Goal: Information Seeking & Learning: Understand process/instructions

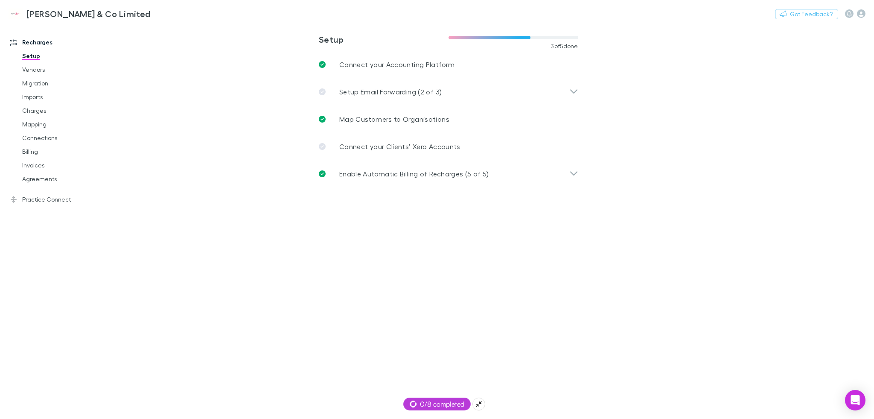
click at [449, 407] on span "0/8 completed" at bounding box center [437, 404] width 55 height 10
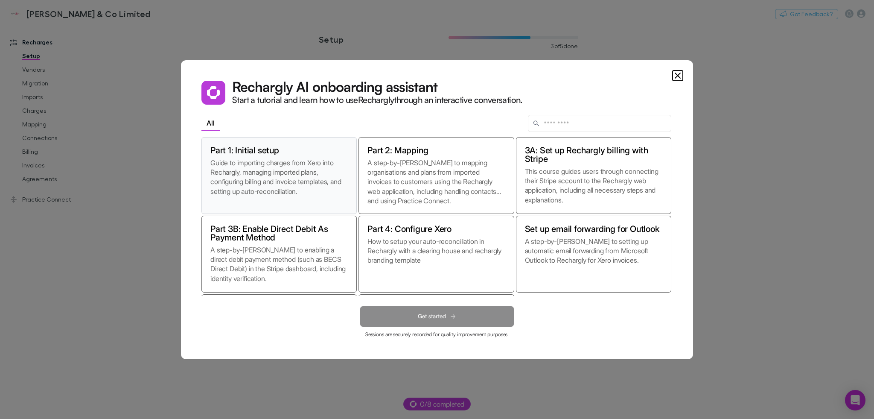
click at [248, 174] on p "Guide to importing charges from Xero into Rechargly, managing imported plans, c…" at bounding box center [278, 181] width 137 height 47
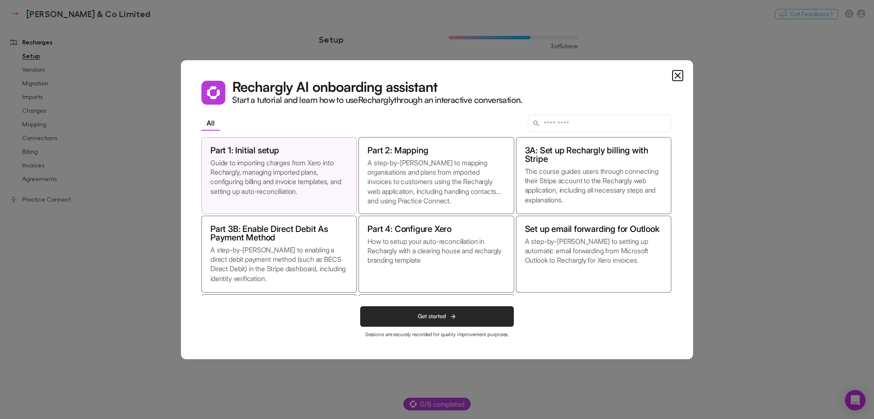
click at [440, 319] on span "Get started" at bounding box center [432, 315] width 28 height 7
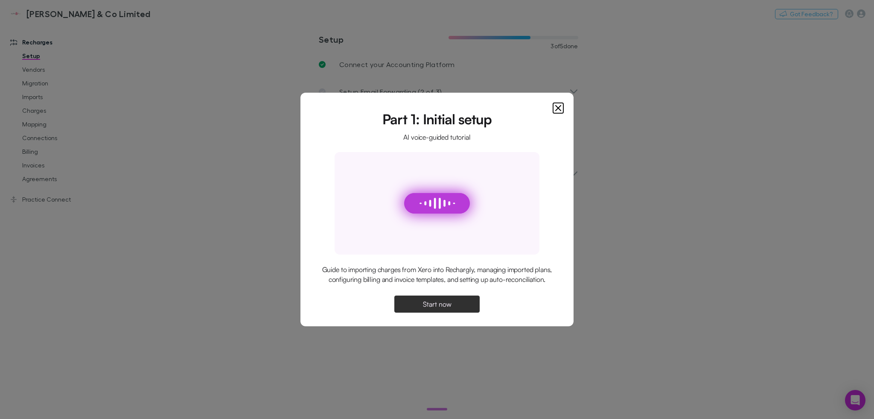
click at [460, 309] on button "Start now" at bounding box center [436, 303] width 85 height 17
click at [447, 282] on div "Guide to importing charges from Xero into Rechargly, managing imported plans, c…" at bounding box center [437, 275] width 232 height 20
click at [452, 267] on div "Guide to importing charges from Xero into Rechargly, managing imported plans, c…" at bounding box center [437, 275] width 232 height 20
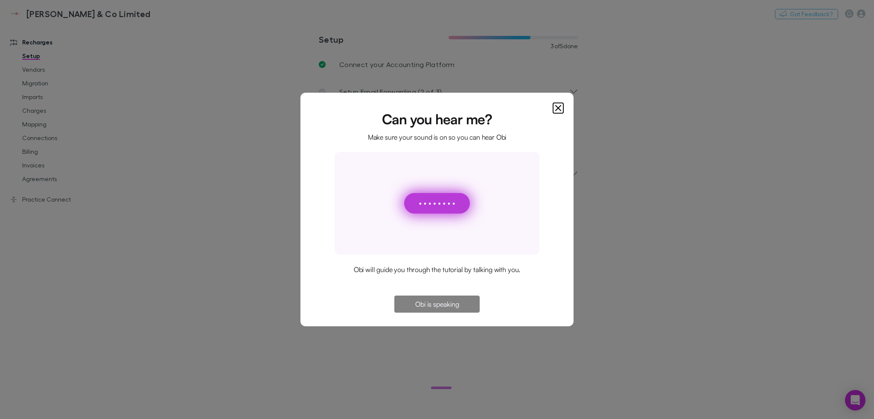
click at [557, 108] on icon "Close" at bounding box center [558, 107] width 5 height 5
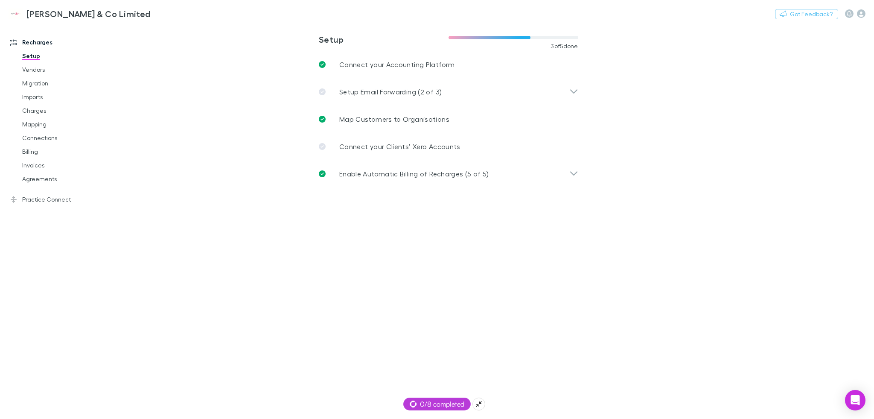
click at [441, 403] on span "0/8 completed" at bounding box center [437, 404] width 55 height 10
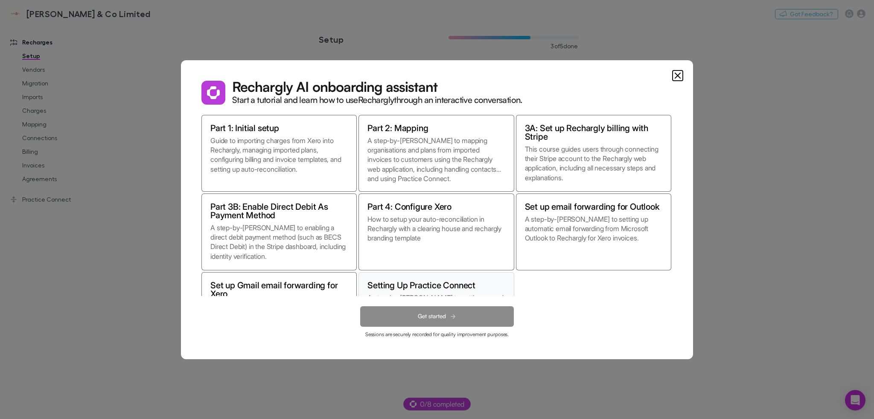
scroll to position [75, 0]
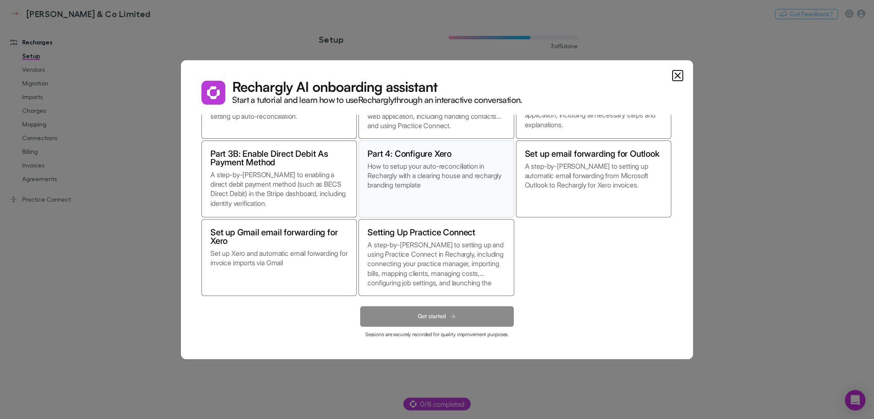
click at [453, 199] on p "How to setup your auto-reconciliation in Rechargly with a clearing house and re…" at bounding box center [436, 184] width 137 height 47
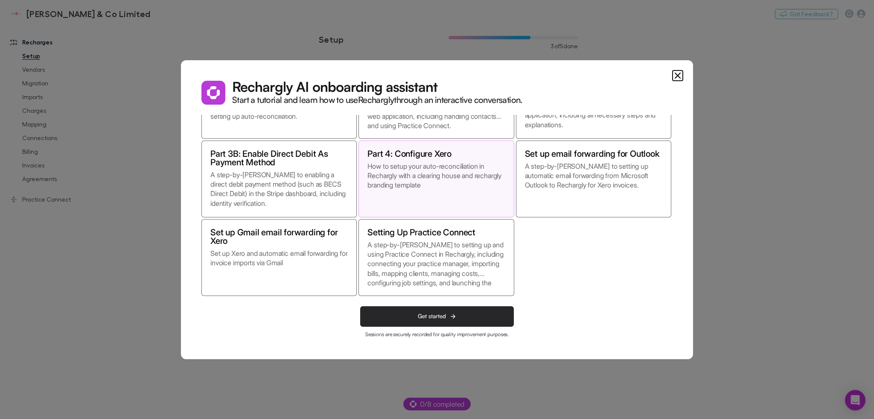
click at [425, 312] on span "Get started" at bounding box center [432, 315] width 28 height 7
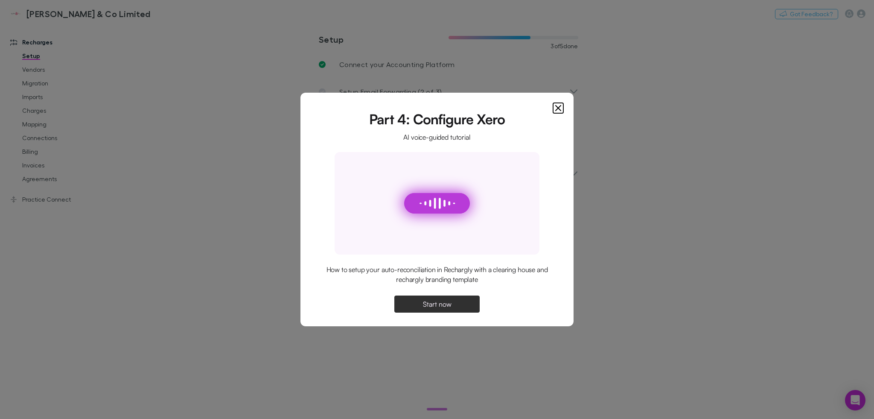
click at [426, 302] on span "Start now" at bounding box center [437, 303] width 29 height 7
drag, startPoint x: 557, startPoint y: 107, endPoint x: 517, endPoint y: 169, distance: 73.8
click at [517, 169] on dialog "Part 4: Configure Xero AI voice-guided tutorial How to setup your auto-reconcil…" at bounding box center [436, 209] width 273 height 233
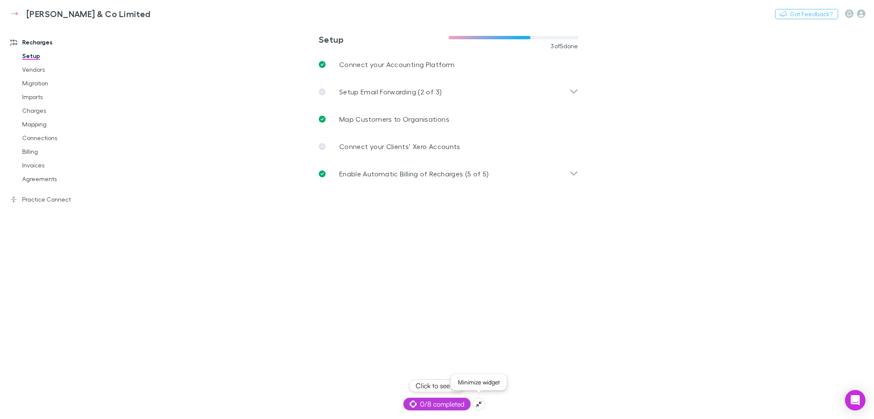
click at [481, 407] on icon at bounding box center [478, 403] width 7 height 7
click at [439, 408] on span "0/8 completed" at bounding box center [437, 404] width 55 height 10
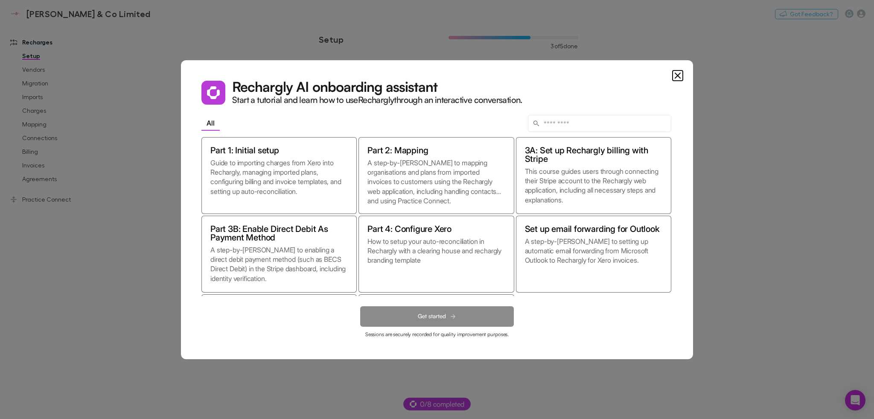
drag, startPoint x: 232, startPoint y: 102, endPoint x: 553, endPoint y: 105, distance: 321.0
click at [553, 105] on div "Rechargly AI onboarding assistant Start a tutorial and learn how to use Recharg…" at bounding box center [436, 209] width 471 height 256
click at [675, 74] on icon "Close" at bounding box center [678, 75] width 10 height 10
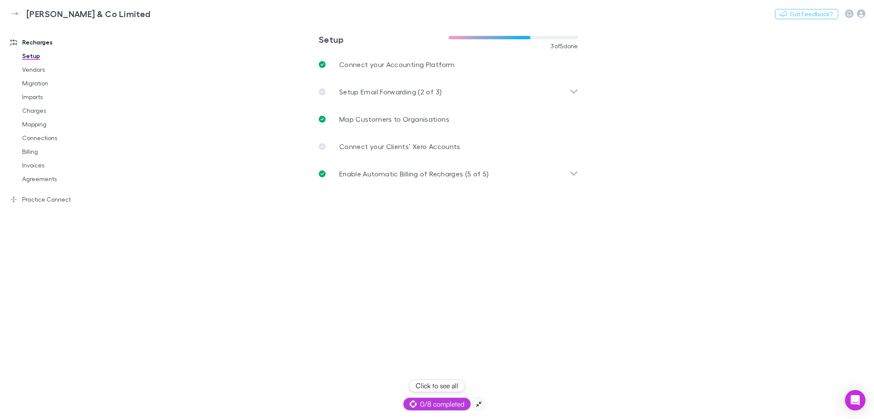
click at [430, 403] on span "0/8 completed" at bounding box center [437, 404] width 55 height 10
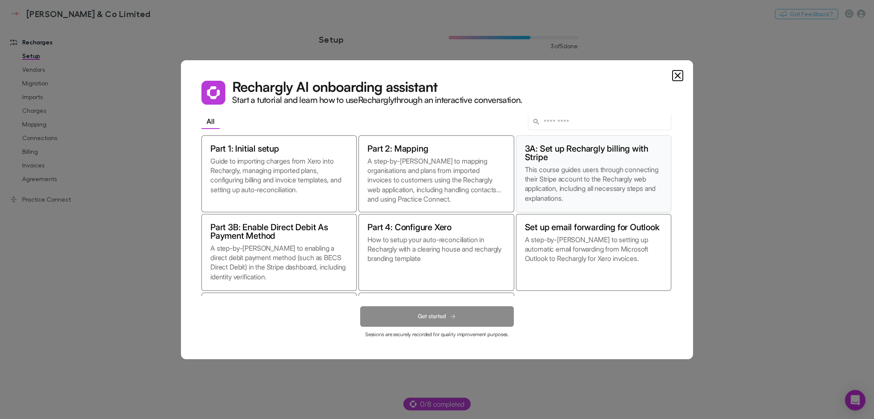
scroll to position [0, 0]
click at [575, 125] on input "text" at bounding box center [599, 123] width 143 height 17
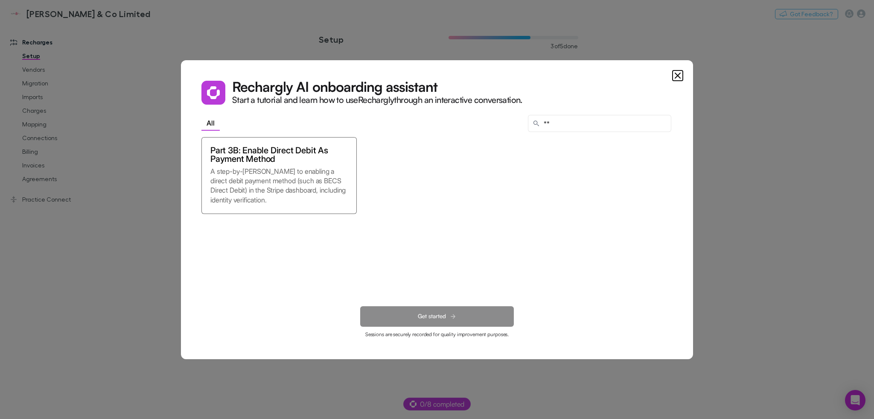
type input "*"
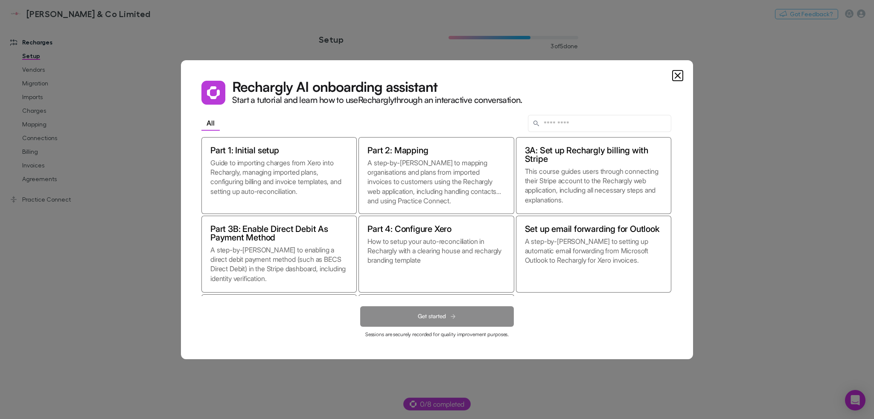
click at [677, 76] on icon "Close" at bounding box center [678, 75] width 10 height 10
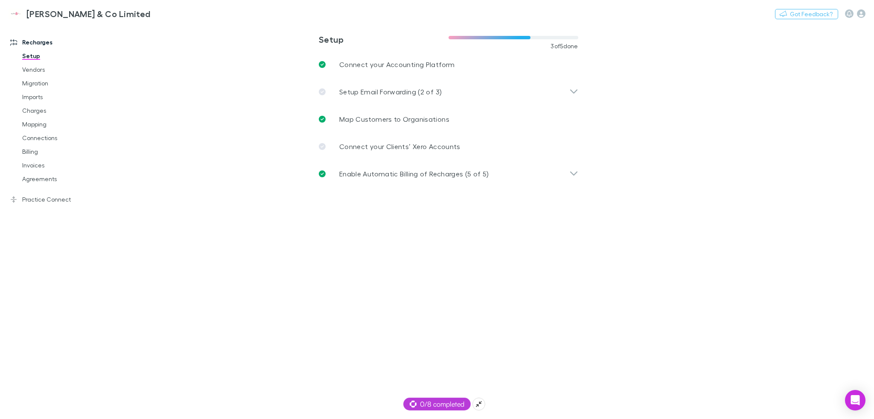
click at [432, 400] on span "0/8 completed" at bounding box center [437, 404] width 55 height 10
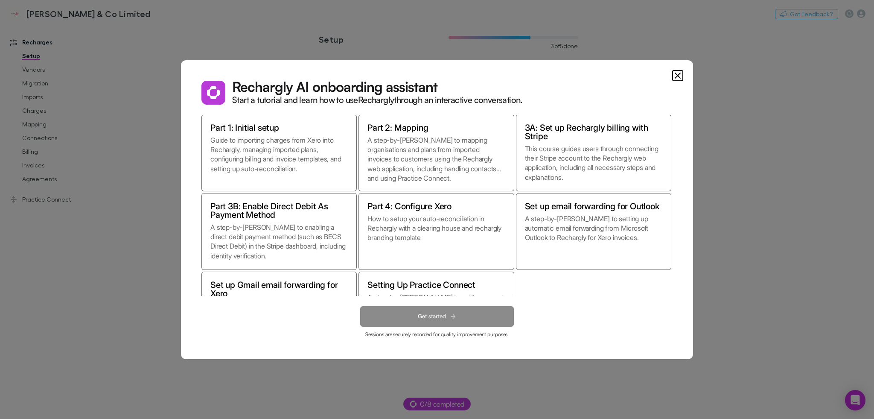
scroll to position [75, 0]
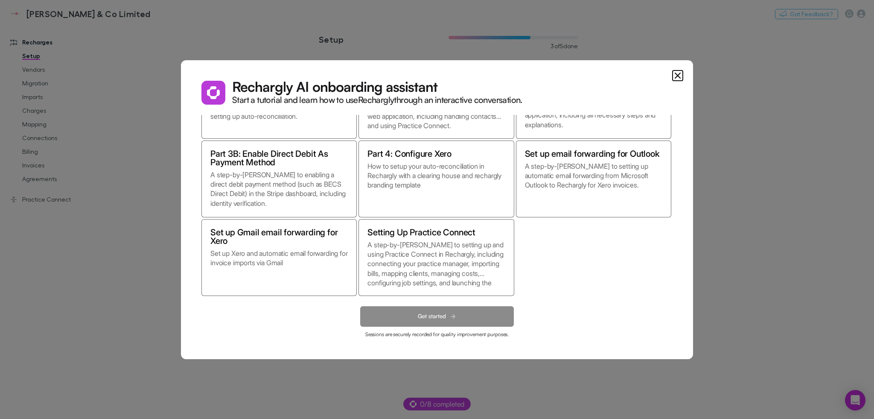
click at [680, 75] on icon "Close" at bounding box center [678, 75] width 10 height 10
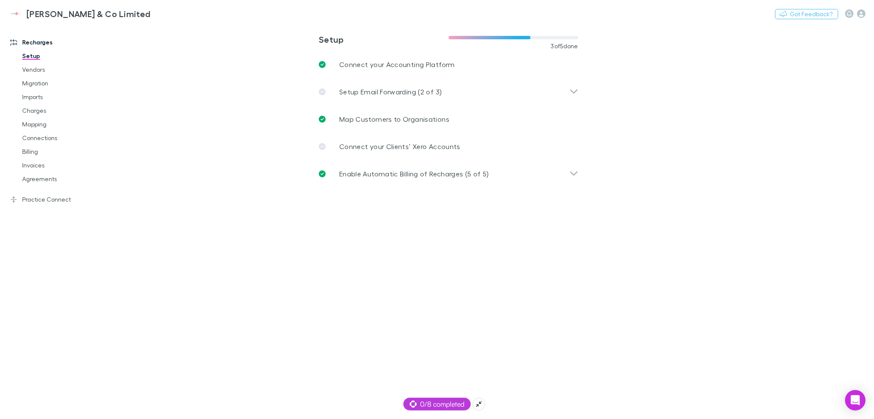
click at [423, 402] on span "0/8 completed" at bounding box center [437, 404] width 55 height 10
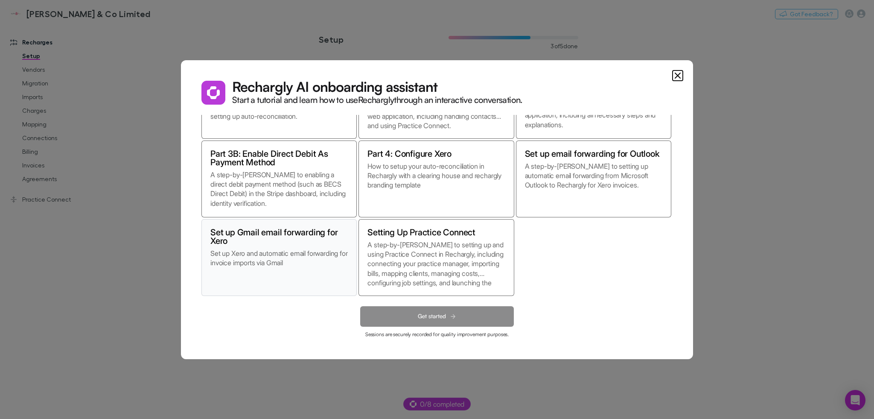
click at [267, 256] on p "Set up Xero and automatic email forwarding for invoice imports via Gmail" at bounding box center [278, 267] width 137 height 38
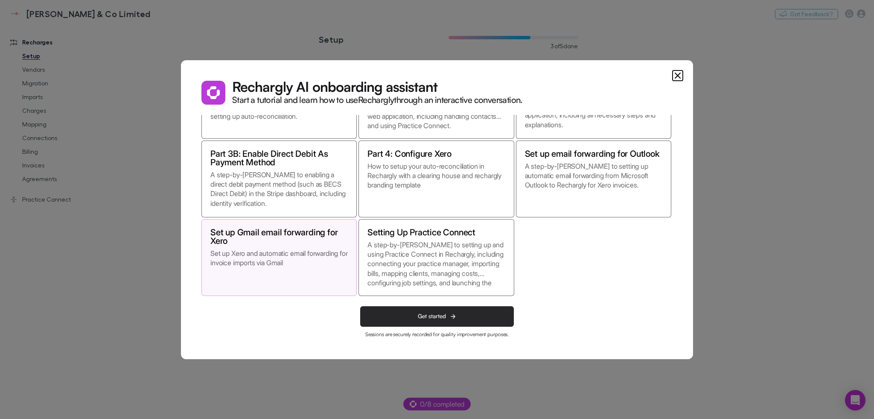
click at [422, 315] on span "Get started" at bounding box center [432, 315] width 28 height 7
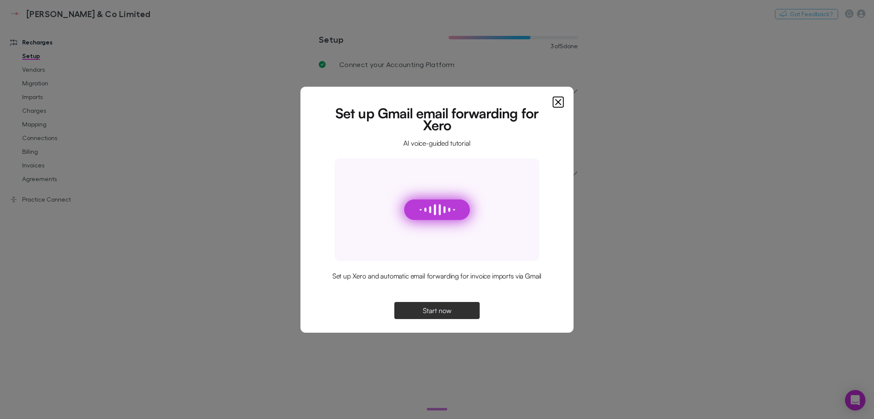
click at [555, 105] on icon "Close" at bounding box center [558, 102] width 10 height 10
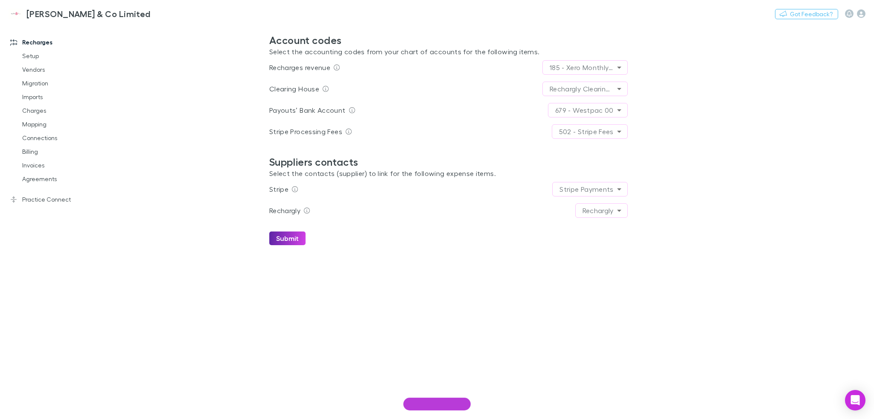
click at [559, 93] on body "**********" at bounding box center [437, 209] width 874 height 419
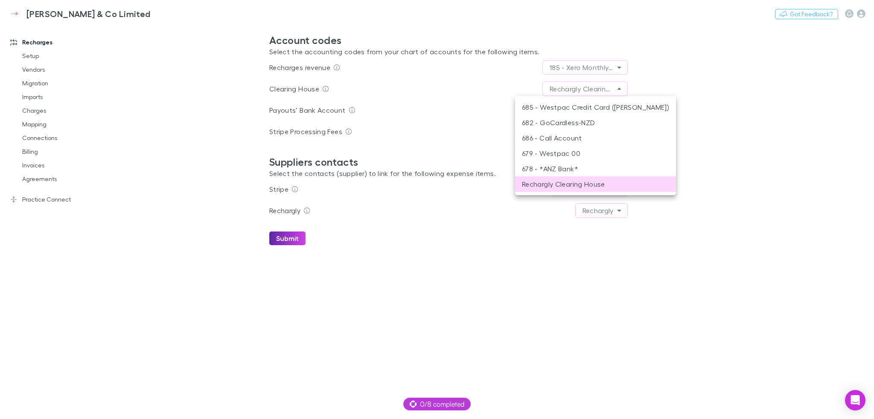
click at [412, 70] on div at bounding box center [437, 209] width 874 height 419
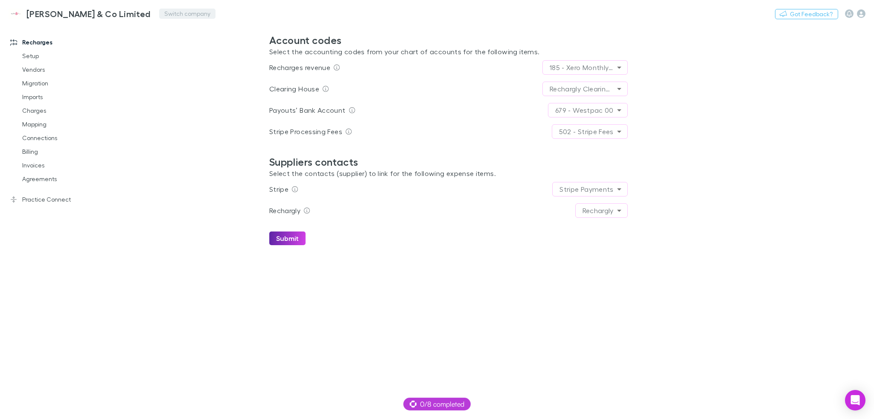
click at [160, 12] on button "Switch company" at bounding box center [187, 14] width 56 height 10
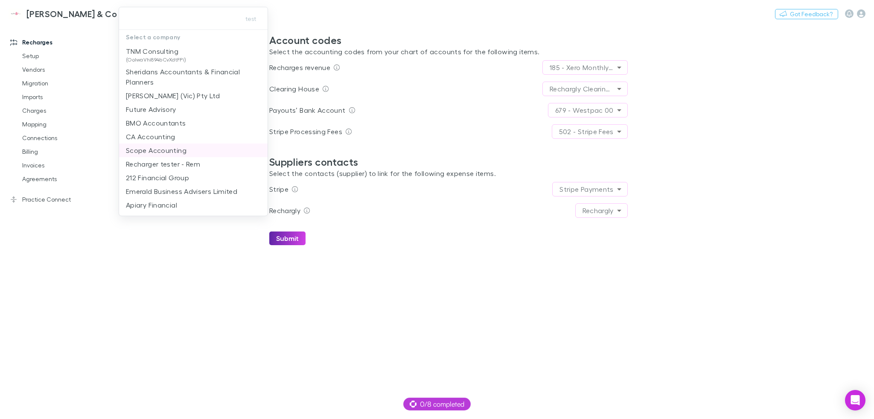
click at [175, 149] on p "Scope Accounting" at bounding box center [156, 150] width 61 height 10
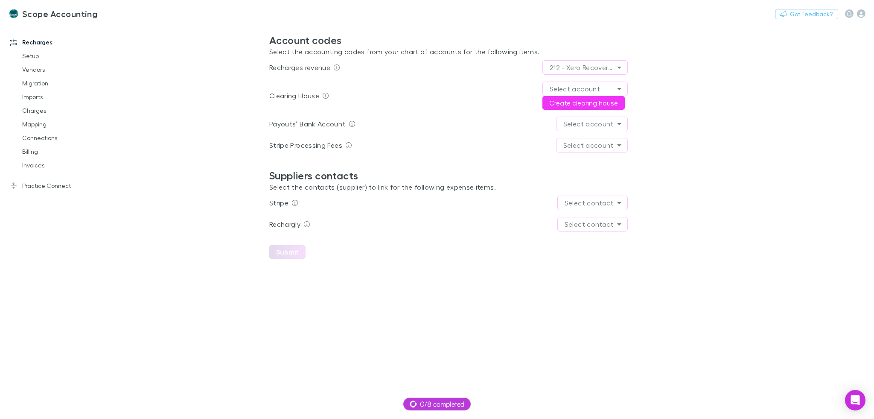
click at [437, 347] on main "**********" at bounding box center [493, 221] width 762 height 395
click at [40, 54] on link "Setup" at bounding box center [65, 56] width 103 height 14
click at [591, 101] on button "Create clearing house" at bounding box center [584, 103] width 82 height 14
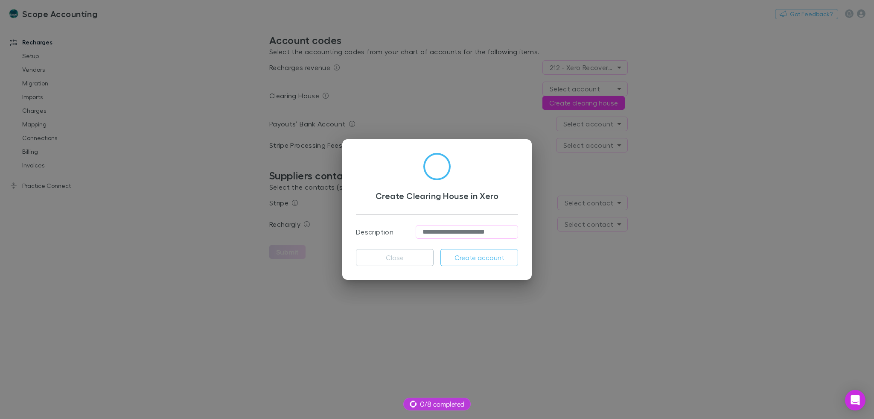
click at [455, 233] on input "**********" at bounding box center [467, 232] width 102 height 14
click at [339, 166] on div "**********" at bounding box center [437, 209] width 874 height 419
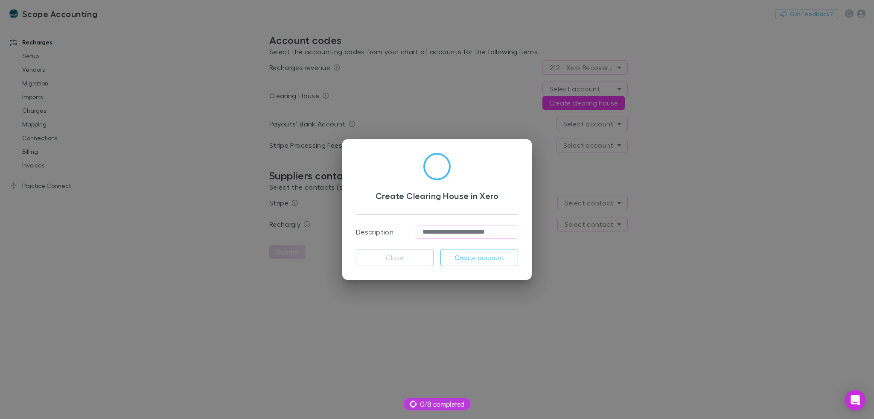
click at [377, 230] on p "Description" at bounding box center [375, 232] width 38 height 10
click at [402, 193] on h3 "Create Clearing House in Xero" at bounding box center [437, 195] width 162 height 10
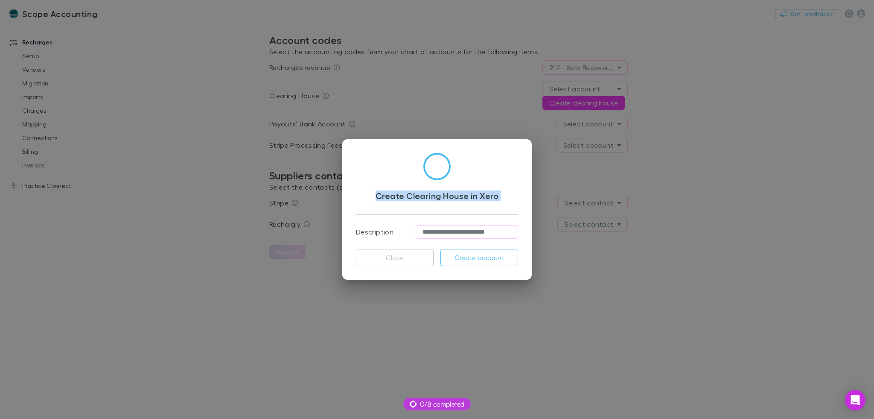
click at [402, 193] on h3 "Create Clearing House in Xero" at bounding box center [437, 195] width 162 height 10
click at [390, 255] on button "Close" at bounding box center [395, 257] width 78 height 17
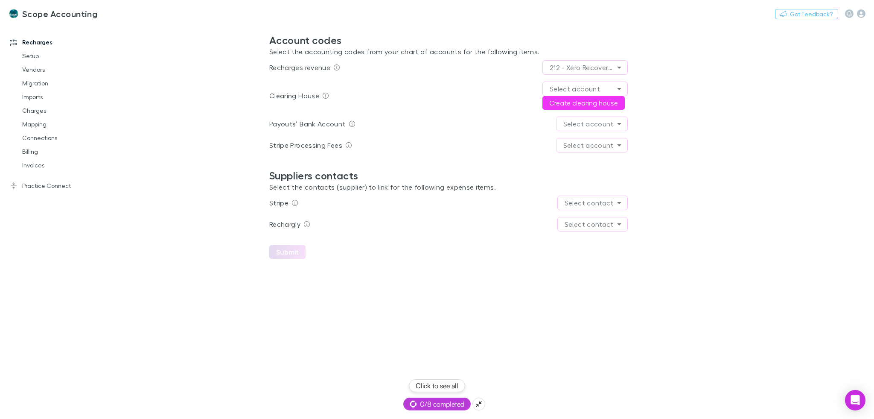
drag, startPoint x: 478, startPoint y: 405, endPoint x: 517, endPoint y: 389, distance: 42.1
click at [517, 389] on body "**********" at bounding box center [437, 209] width 874 height 419
click at [481, 402] on icon at bounding box center [478, 403] width 7 height 7
click at [441, 408] on span "0/8 completed" at bounding box center [437, 404] width 55 height 10
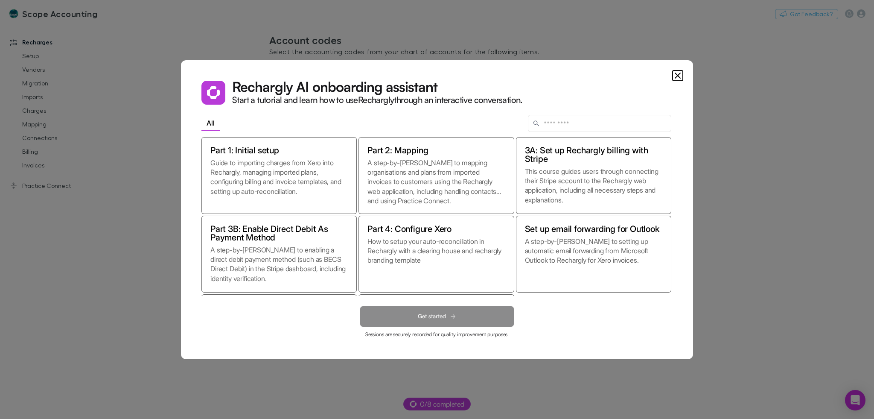
drag, startPoint x: 103, startPoint y: 289, endPoint x: 91, endPoint y: 251, distance: 39.4
click at [181, 289] on dialog "Rechargly AI onboarding assistant Start a tutorial and learn how to use Recharg…" at bounding box center [437, 209] width 512 height 299
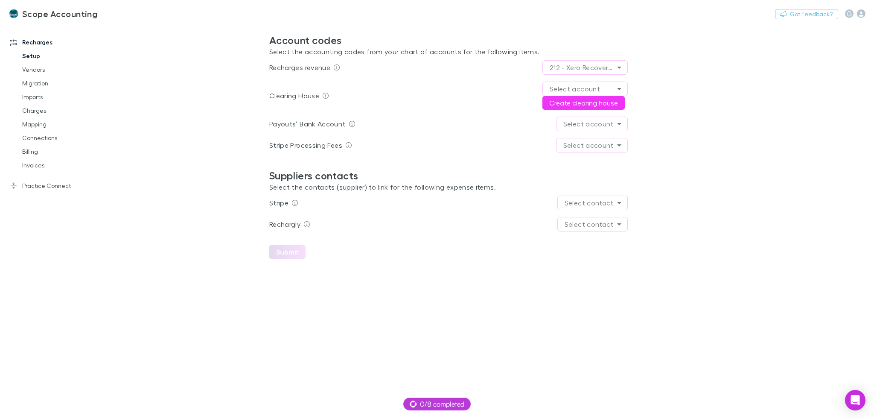
click at [32, 55] on link "Setup" at bounding box center [65, 56] width 103 height 14
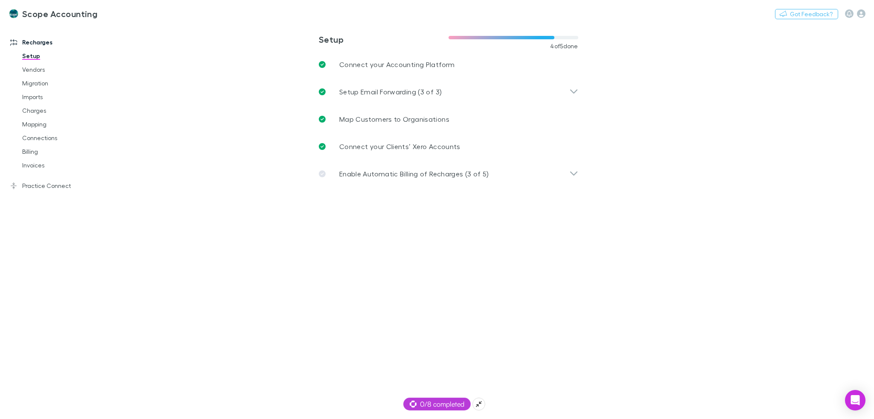
click at [429, 407] on span "0/8 completed" at bounding box center [437, 404] width 55 height 10
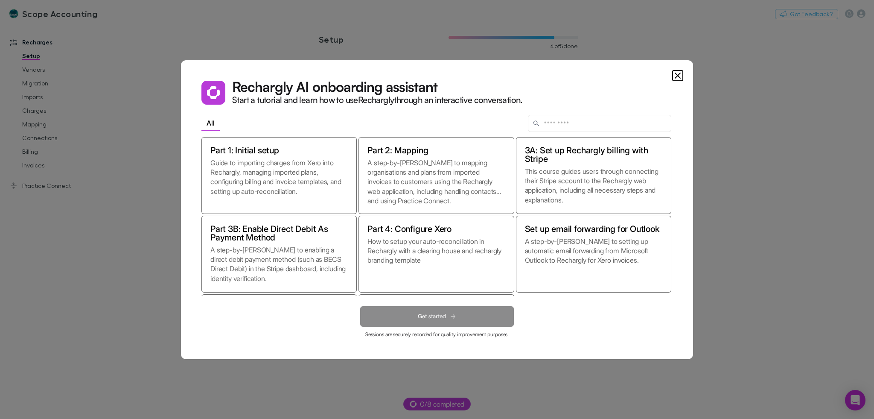
click at [277, 359] on dialog "Rechargly AI onboarding assistant Start a tutorial and learn how to use Recharg…" at bounding box center [437, 209] width 512 height 299
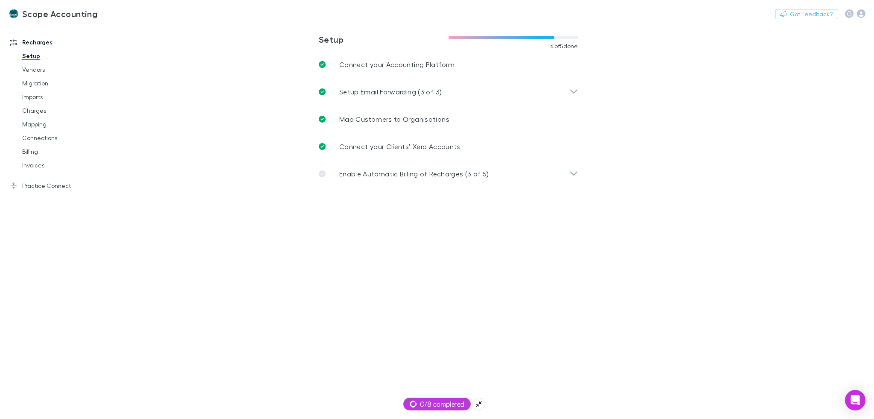
drag, startPoint x: 429, startPoint y: 409, endPoint x: 428, endPoint y: 404, distance: 5.2
click at [428, 407] on div "0/8 completed" at bounding box center [436, 403] width 67 height 13
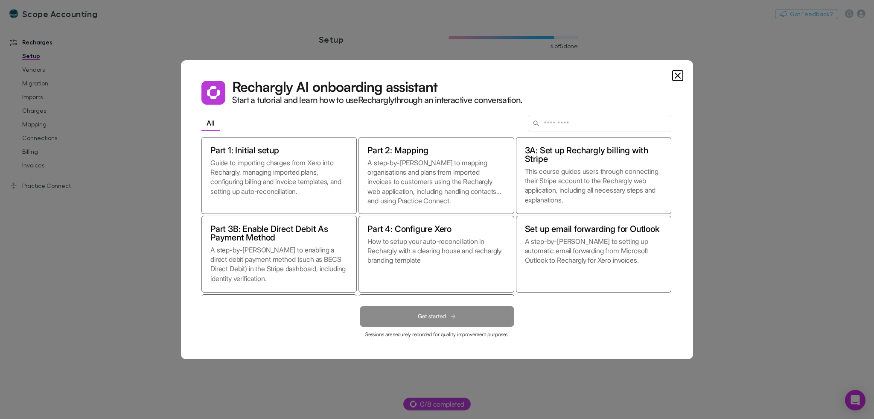
click at [318, 359] on dialog "Rechargly AI onboarding assistant Start a tutorial and learn how to use Recharg…" at bounding box center [437, 209] width 512 height 299
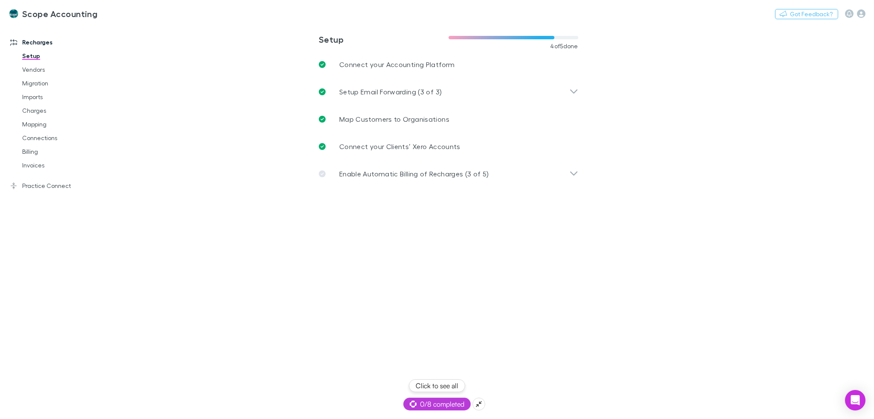
click at [430, 403] on span "0/8 completed" at bounding box center [437, 404] width 55 height 10
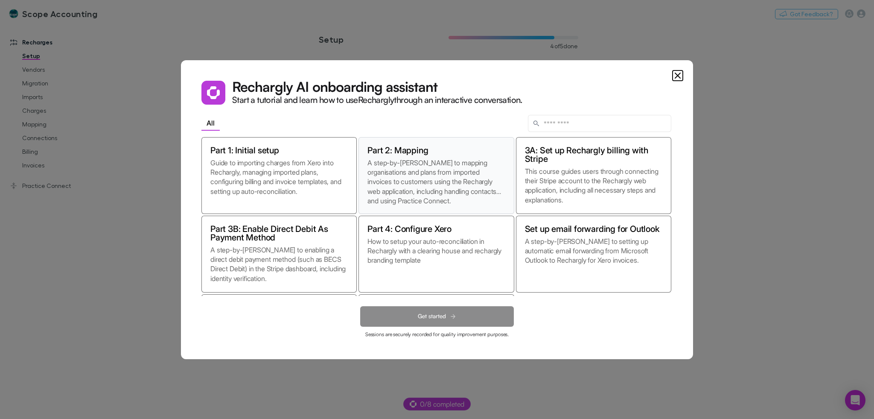
click at [403, 169] on p "A step-by-[PERSON_NAME] to mapping organisations and plans from imported invoic…" at bounding box center [436, 181] width 137 height 47
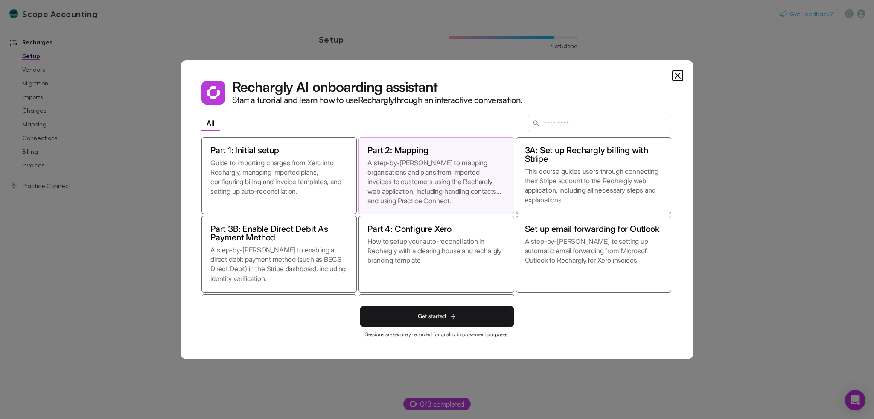
click at [303, 359] on dialog "Rechargly AI onboarding assistant Start a tutorial and learn how to use Recharg…" at bounding box center [437, 209] width 512 height 299
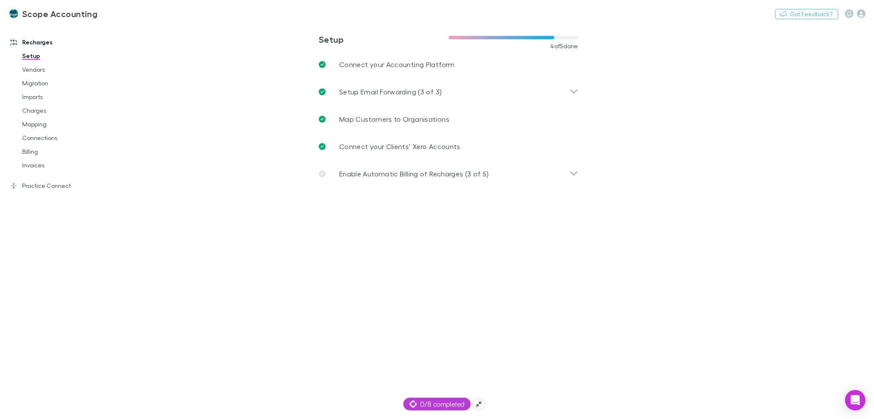
click at [427, 392] on main "**********" at bounding box center [493, 221] width 762 height 395
click at [431, 404] on span "0/8 completed" at bounding box center [437, 404] width 55 height 10
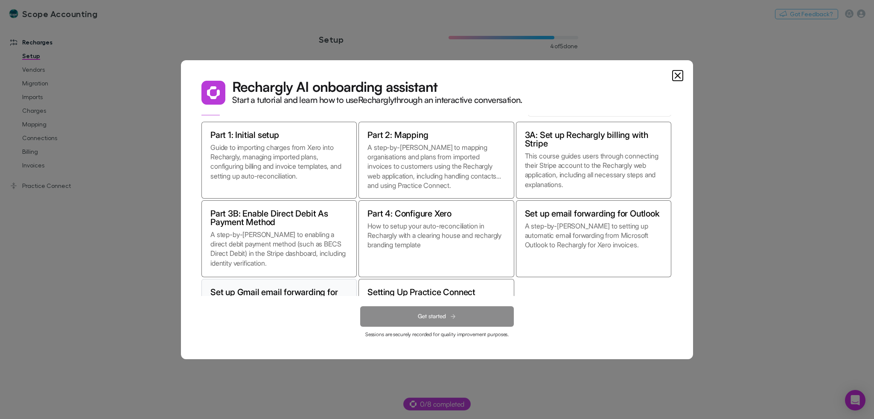
scroll to position [75, 0]
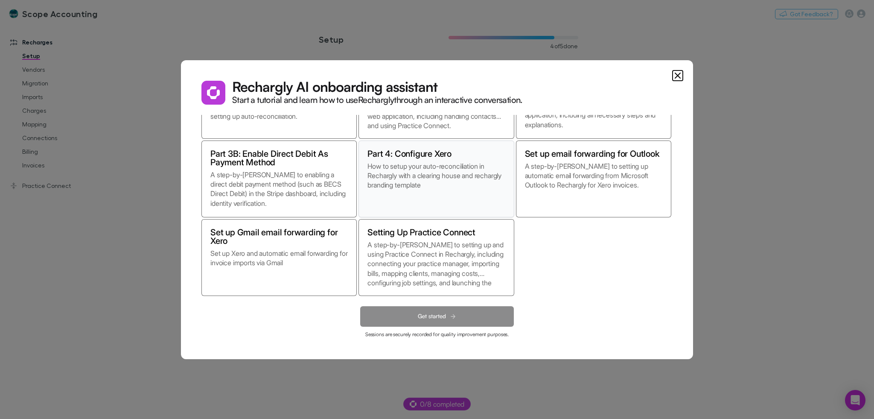
click at [414, 184] on p "How to setup your auto-reconciliation in Rechargly with a clearing house and re…" at bounding box center [436, 184] width 137 height 47
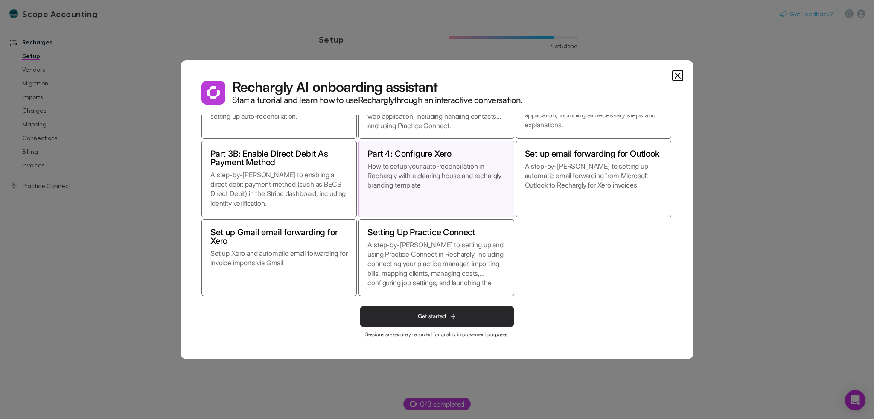
click at [442, 315] on span "Get started" at bounding box center [432, 315] width 28 height 7
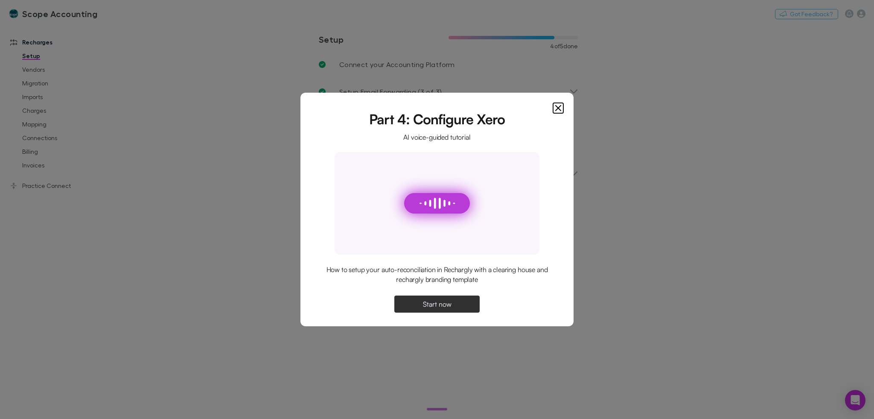
click at [439, 304] on span "Start now" at bounding box center [437, 303] width 29 height 7
click at [420, 303] on button "Continue" at bounding box center [436, 303] width 85 height 17
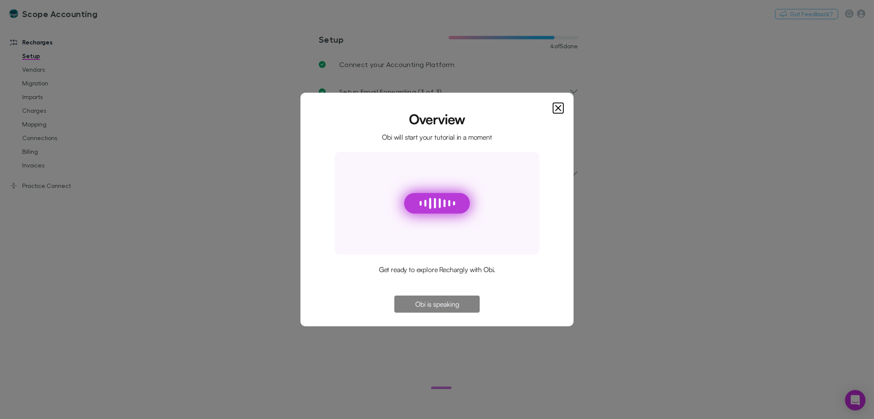
click at [558, 108] on icon "Close" at bounding box center [558, 107] width 5 height 5
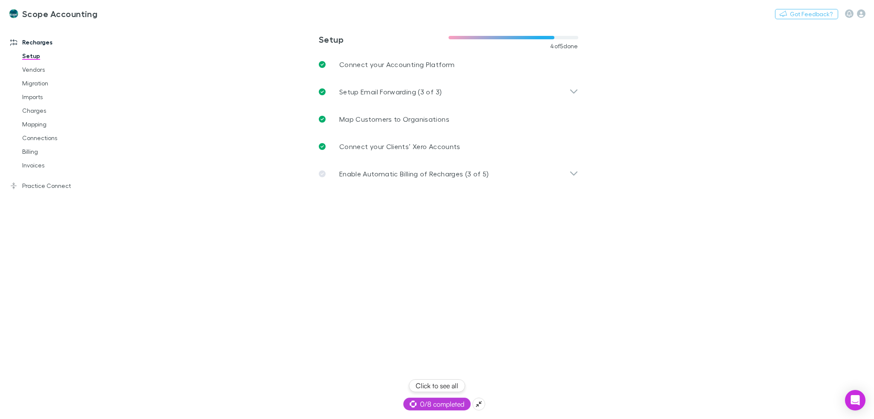
click at [429, 402] on span "0/8 completed" at bounding box center [437, 404] width 55 height 10
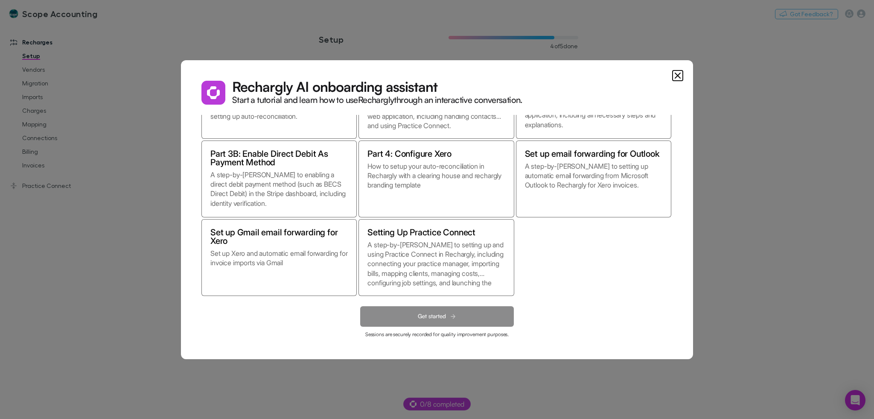
click at [693, 154] on dialog "Rechargly AI onboarding assistant Start a tutorial and learn how to use Recharg…" at bounding box center [437, 209] width 512 height 299
